Goal: Task Accomplishment & Management: Use online tool/utility

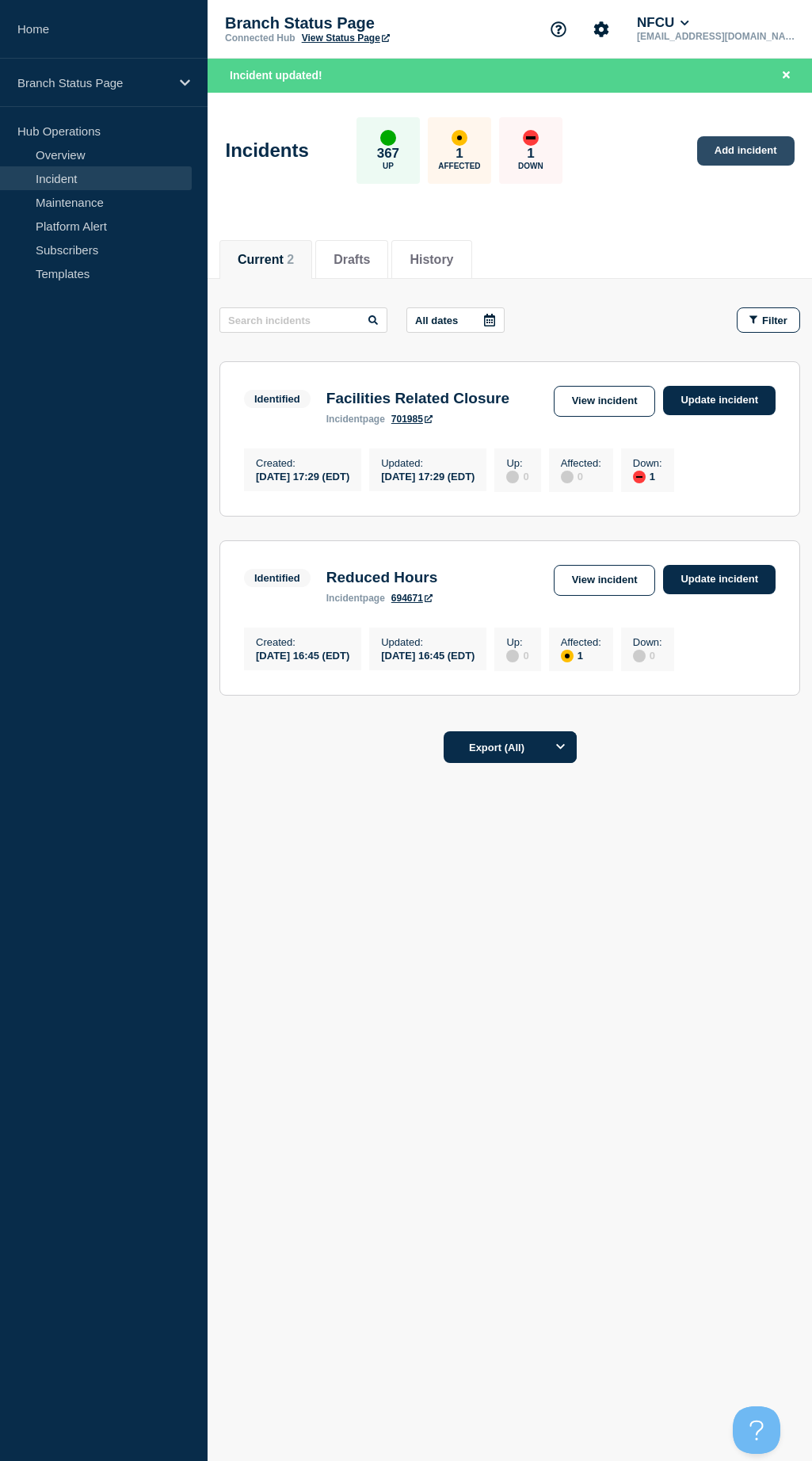
click at [735, 147] on link "Add incident" at bounding box center [746, 151] width 98 height 30
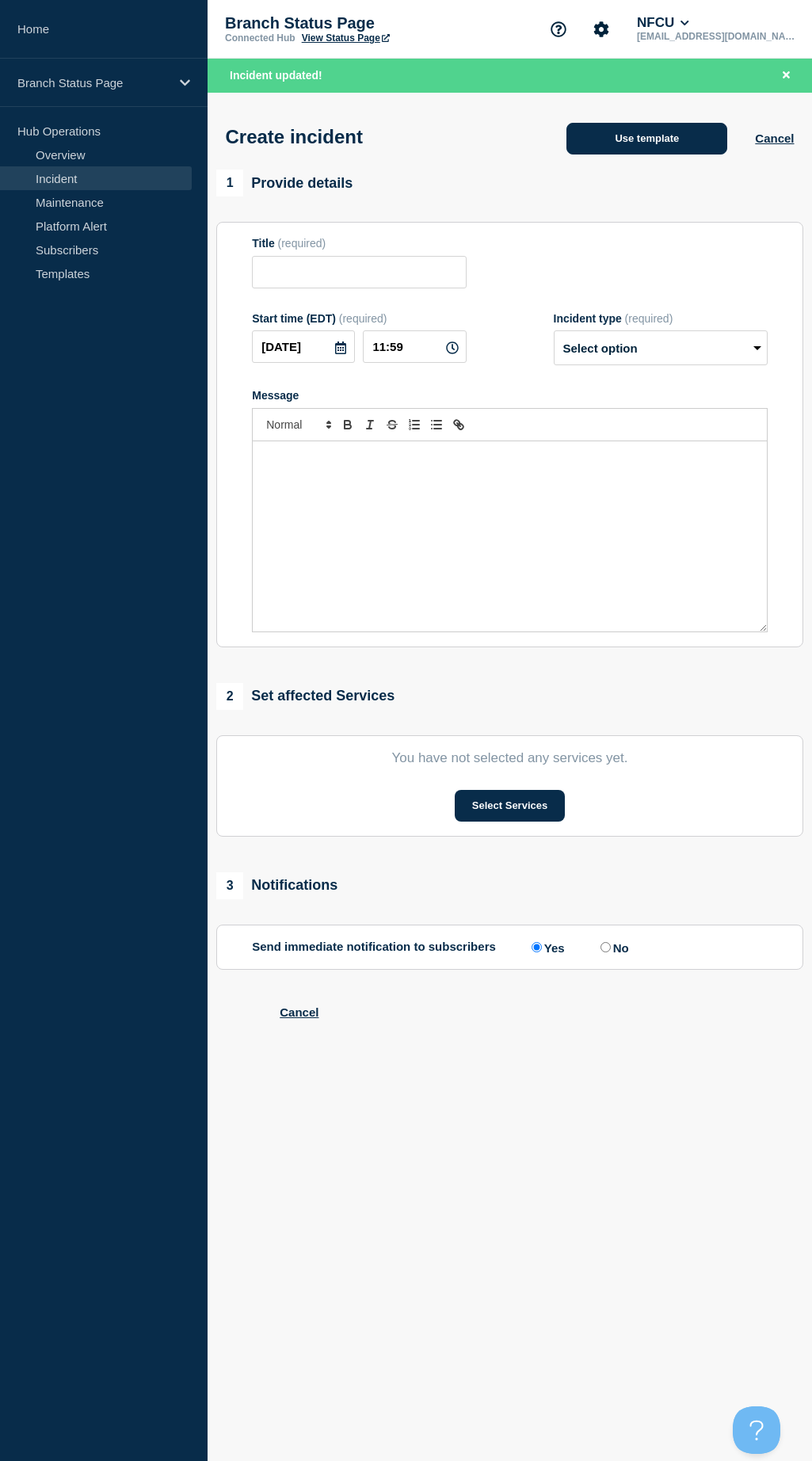
click at [626, 130] on button "Use template" at bounding box center [646, 139] width 161 height 32
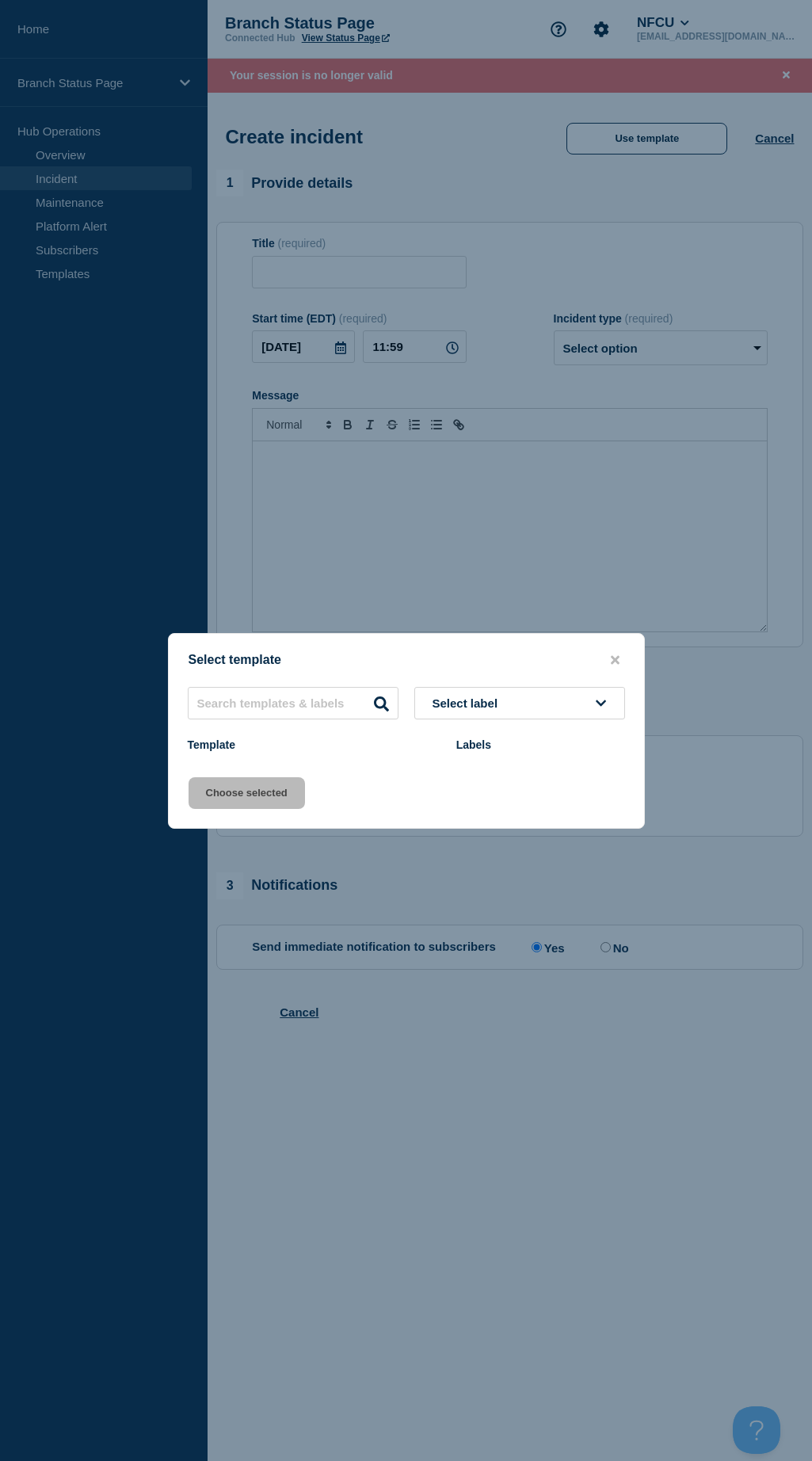
click at [553, 710] on button "Select label" at bounding box center [519, 702] width 211 height 33
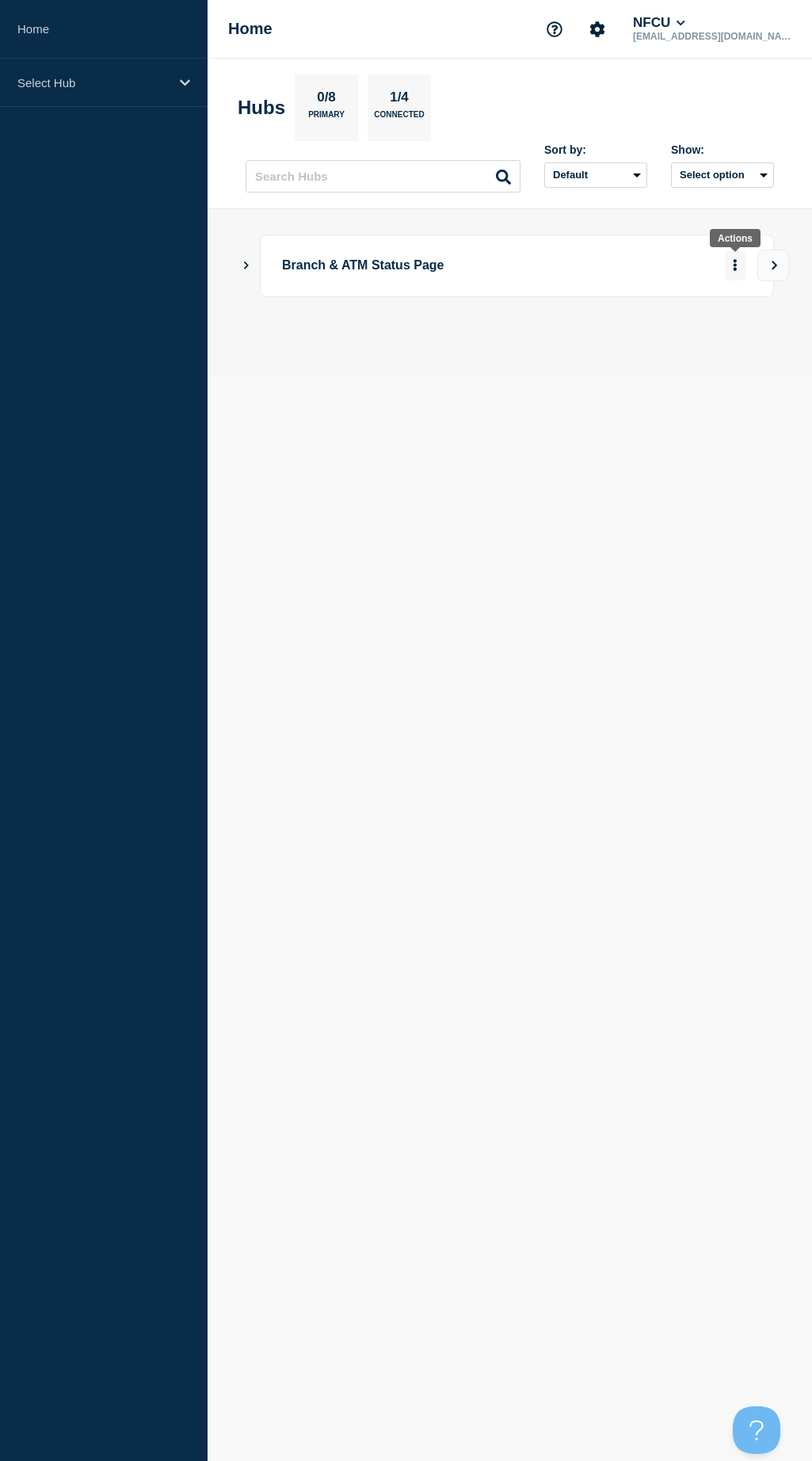
click at [734, 266] on icon "More actions" at bounding box center [735, 264] width 5 height 12
click at [780, 265] on button "View" at bounding box center [773, 266] width 32 height 32
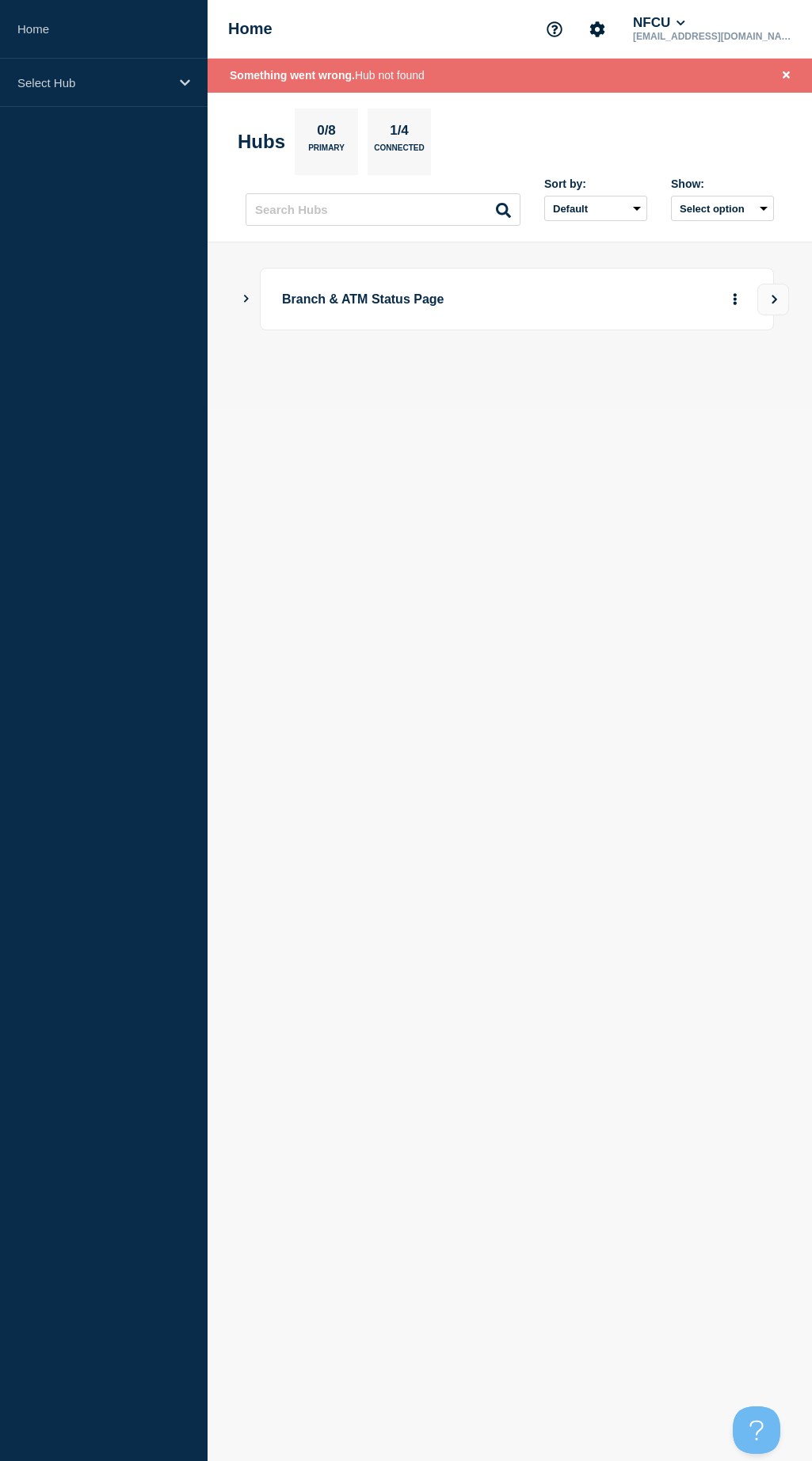
click at [245, 298] on icon "Show Connected Hubs" at bounding box center [246, 299] width 10 height 8
click at [735, 376] on icon "More actions" at bounding box center [735, 377] width 3 height 12
click at [724, 421] on button "Create incident" at bounding box center [710, 425] width 80 height 14
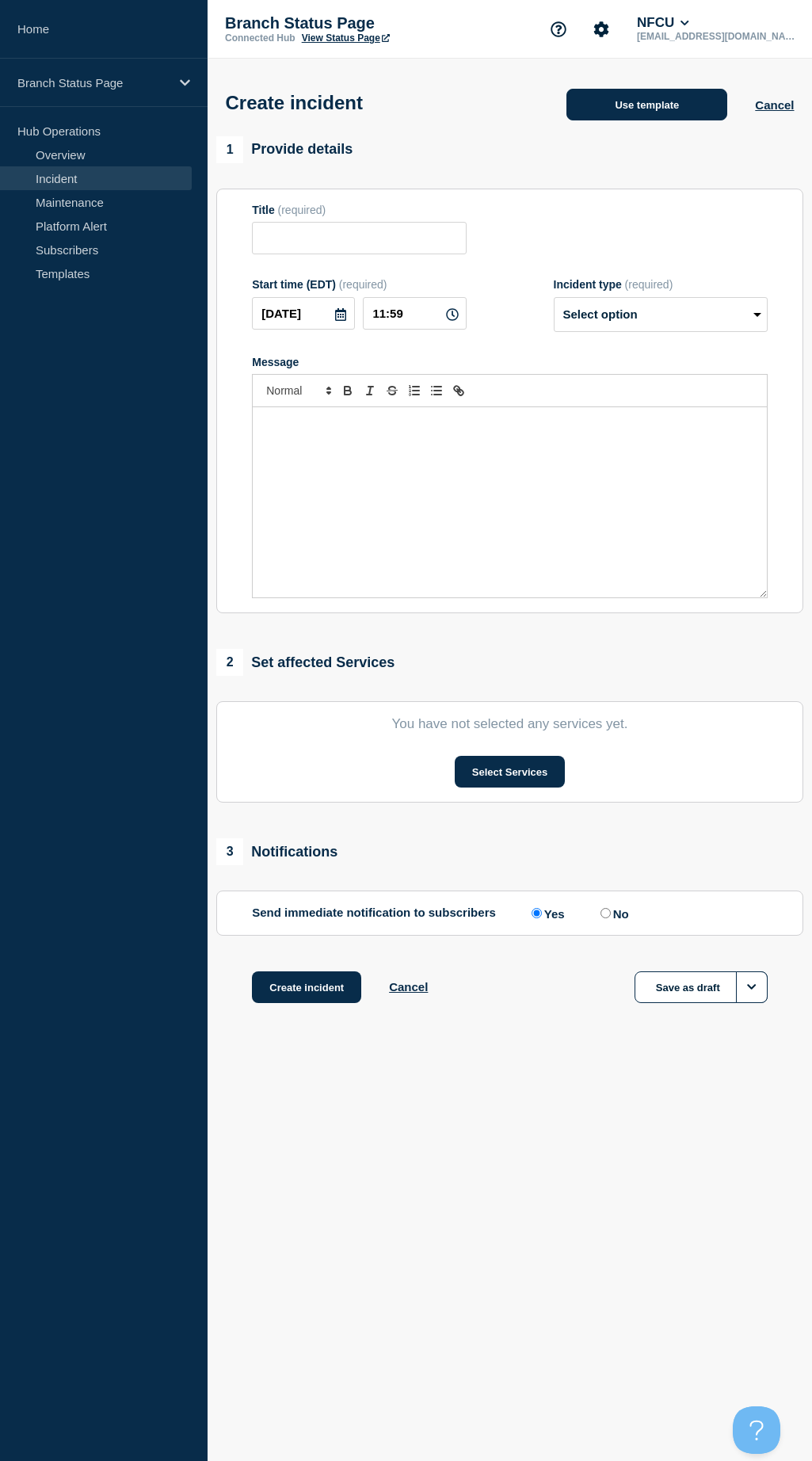
click at [686, 109] on button "Use template" at bounding box center [646, 105] width 161 height 32
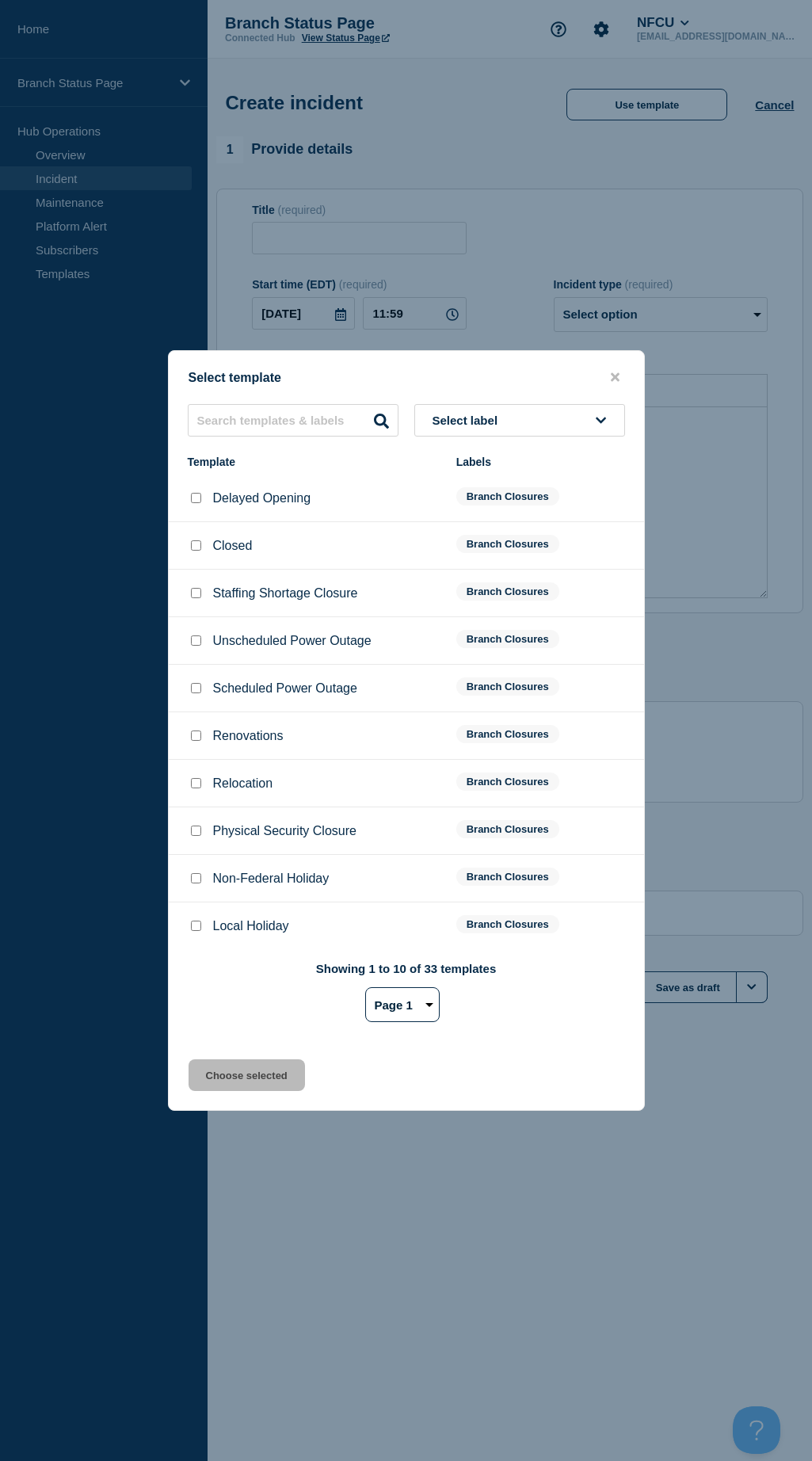
click at [195, 497] on input "Delayed Opening checkbox" at bounding box center [195, 497] width 10 height 10
checkbox input "true"
click at [239, 1069] on button "Choose selected" at bounding box center [246, 1075] width 116 height 32
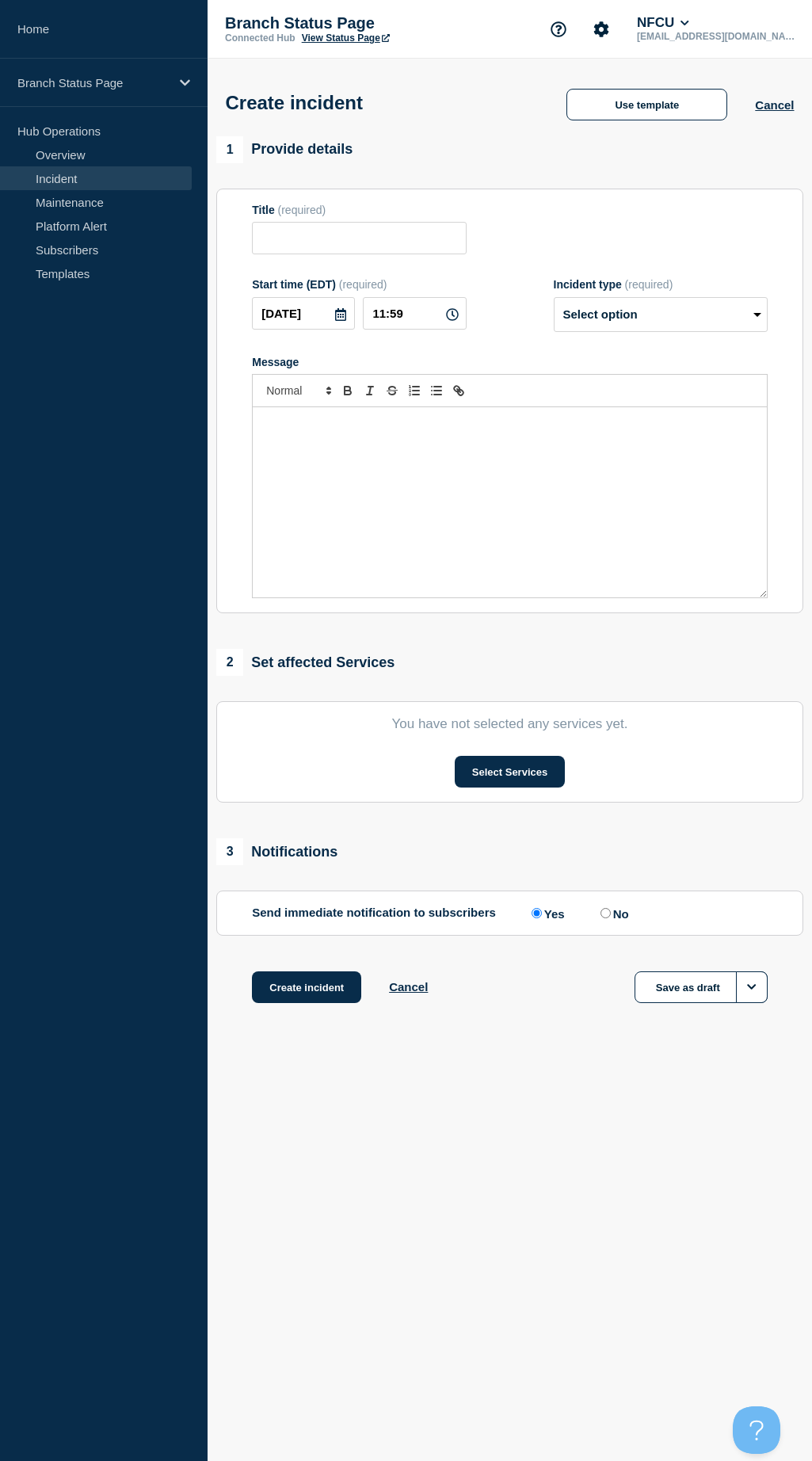
type input "Delayed Opening"
select select "identified"
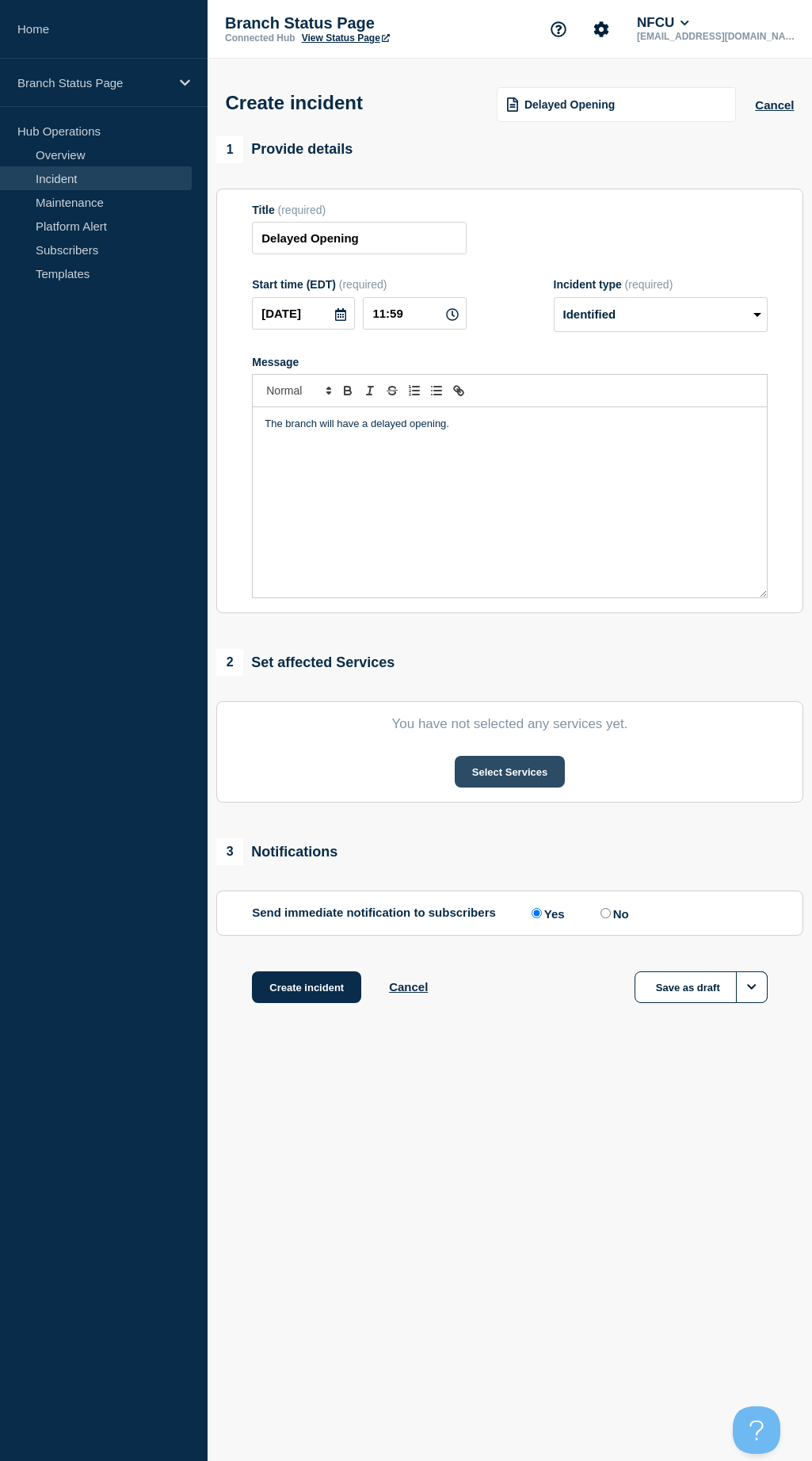
click at [481, 773] on button "Select Services" at bounding box center [509, 771] width 110 height 32
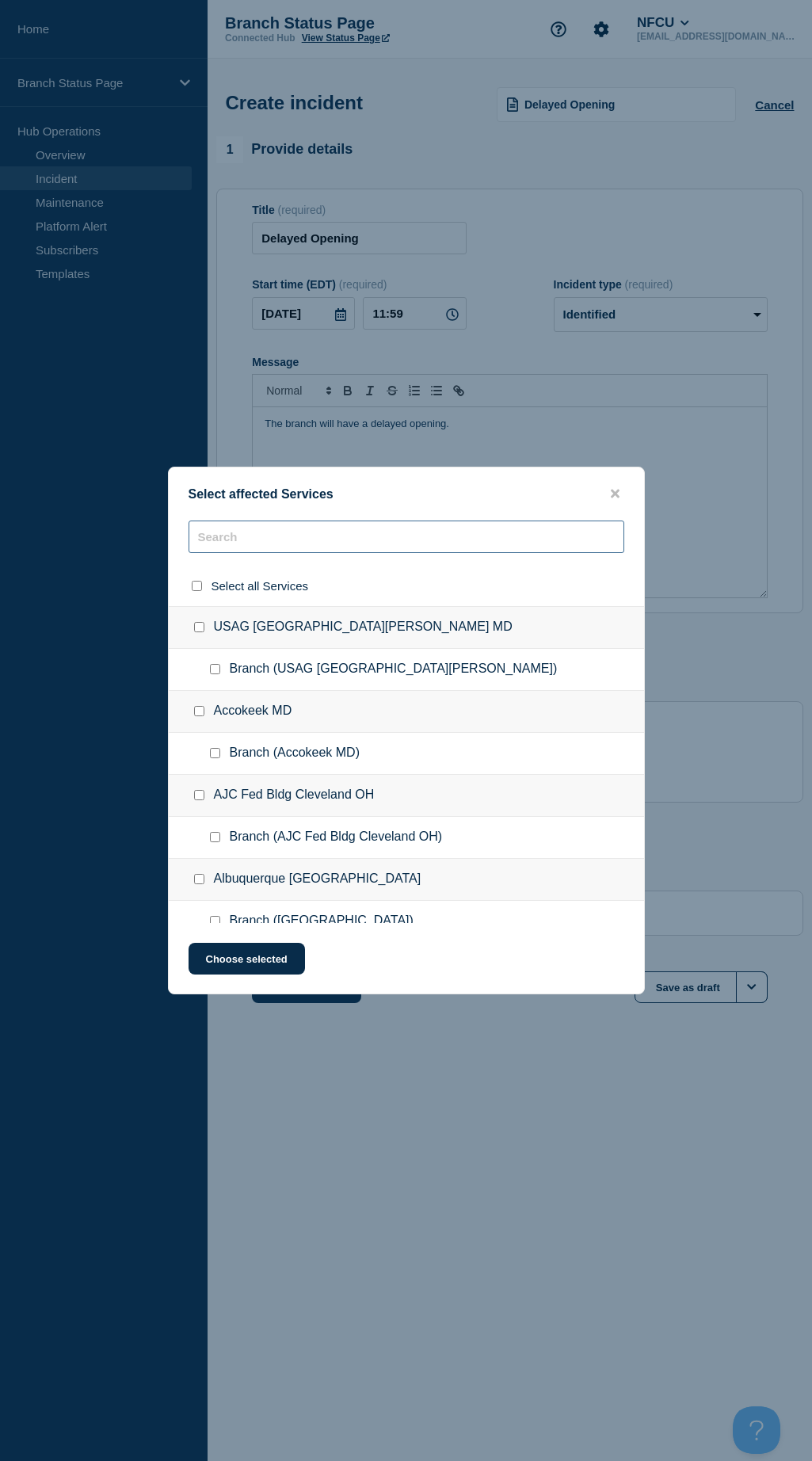
paste input "Clairemont Mesa"
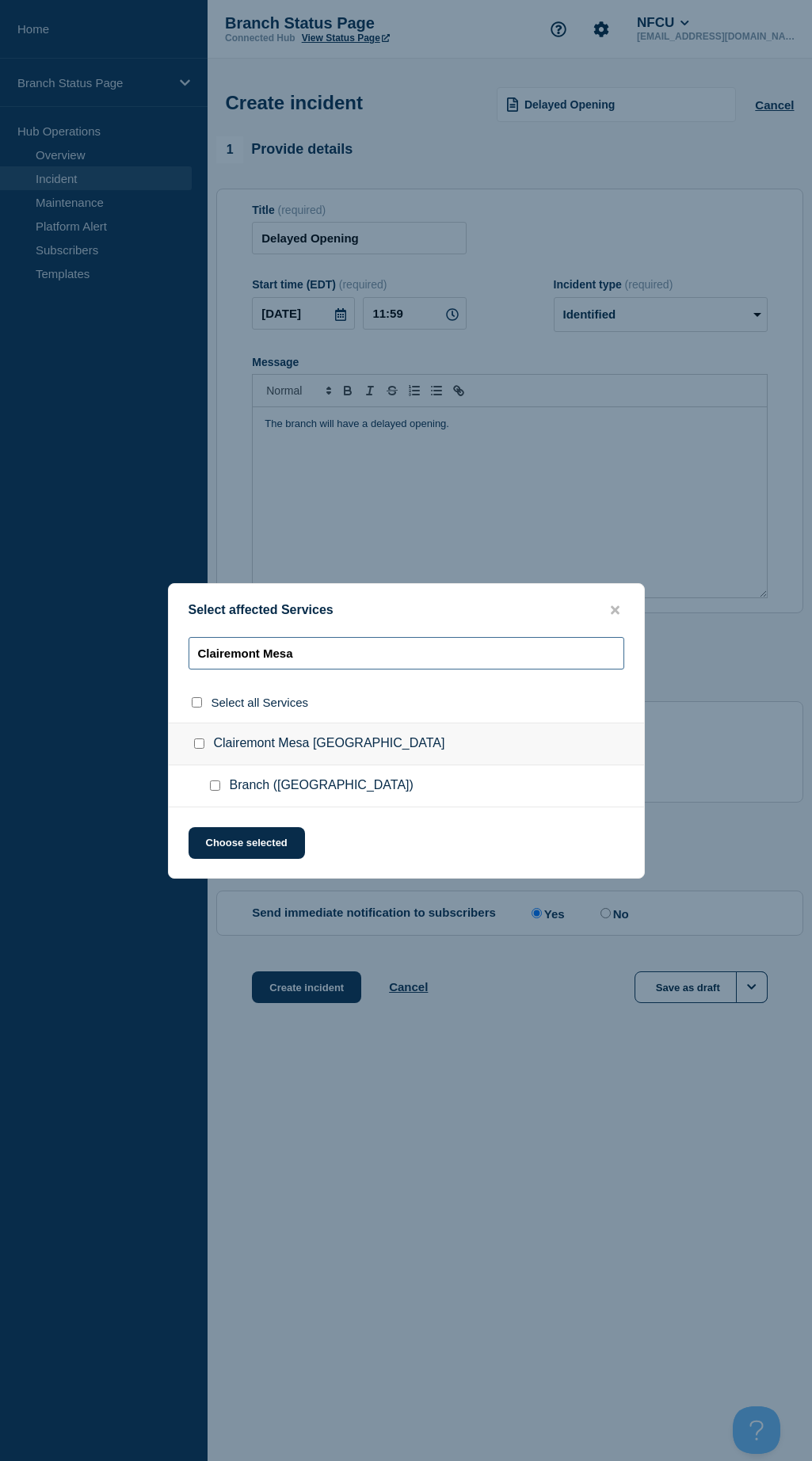
type input "Clairemont Mesa"
click at [215, 784] on input "Branch (Clairemont Mesa CA) checkbox" at bounding box center [215, 785] width 10 height 10
checkbox input "true"
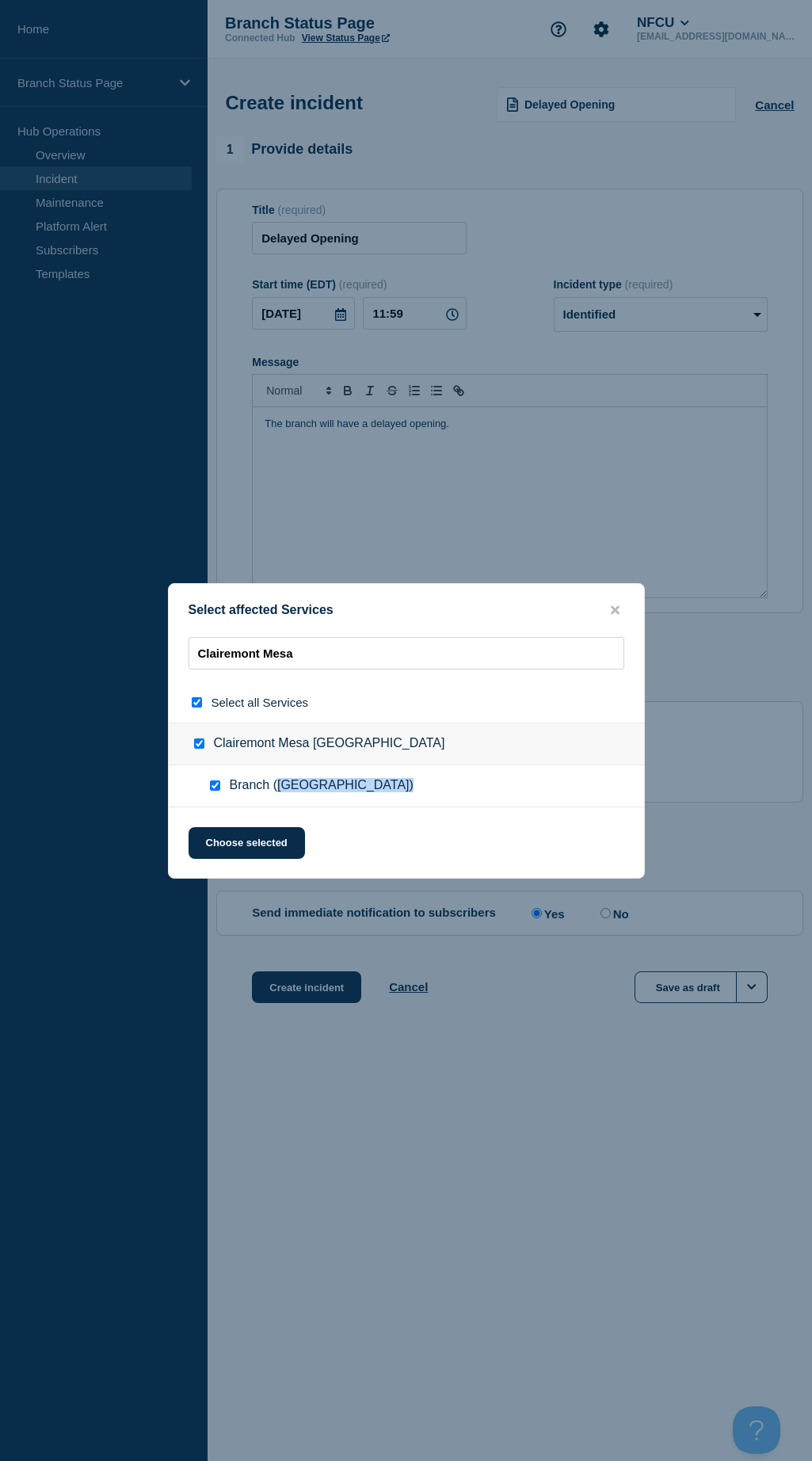
drag, startPoint x: 392, startPoint y: 785, endPoint x: 280, endPoint y: 782, distance: 112.0
click at [280, 782] on span "Branch ([GEOGRAPHIC_DATA])" at bounding box center [321, 786] width 183 height 16
copy span "Clairemont Mesa [GEOGRAPHIC_DATA]"
click at [250, 839] on button "Choose selected" at bounding box center [246, 843] width 116 height 32
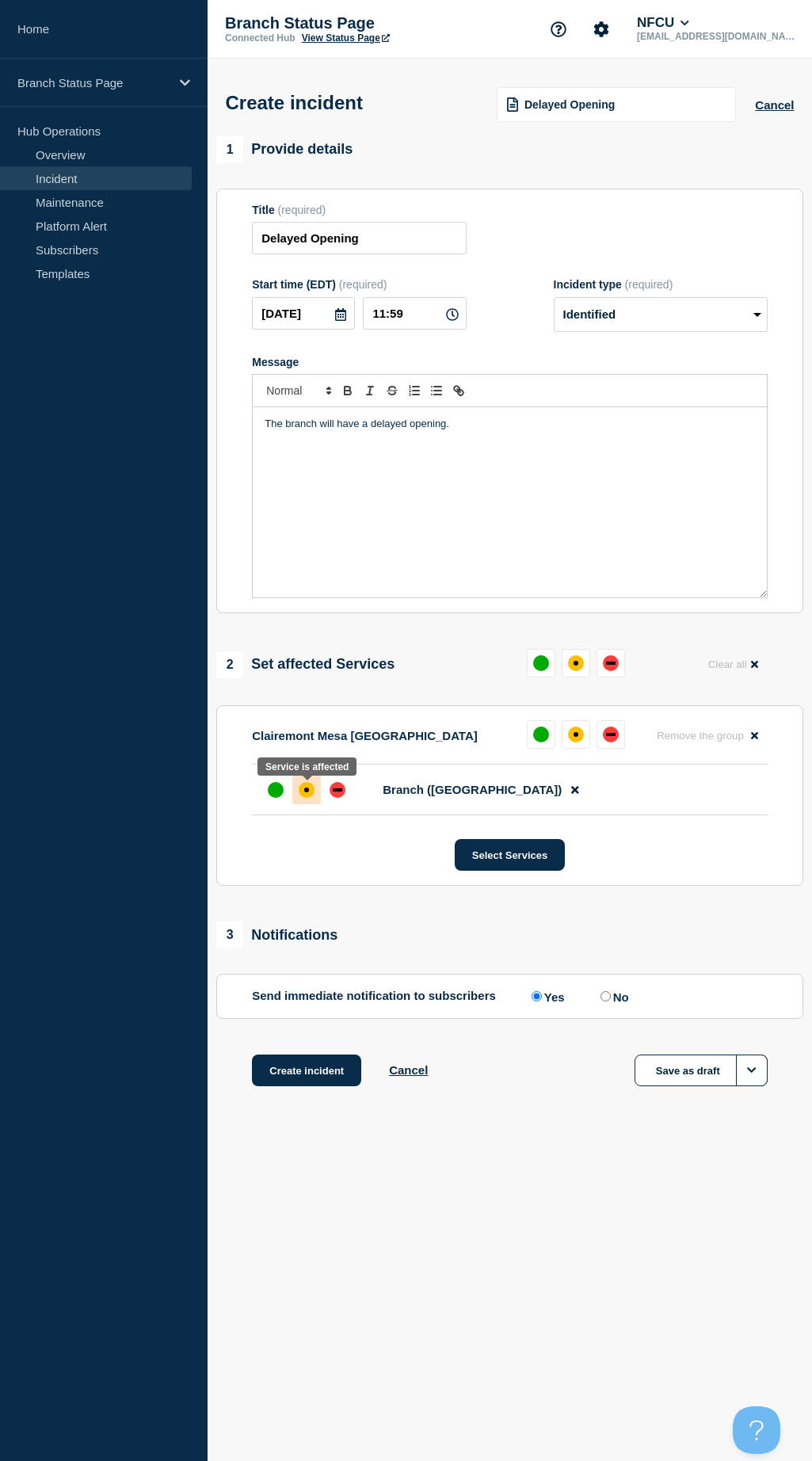
click at [303, 791] on div "affected" at bounding box center [307, 790] width 16 height 16
click at [324, 1079] on button "Create incident" at bounding box center [306, 1070] width 109 height 32
